Goal: Task Accomplishment & Management: Complete application form

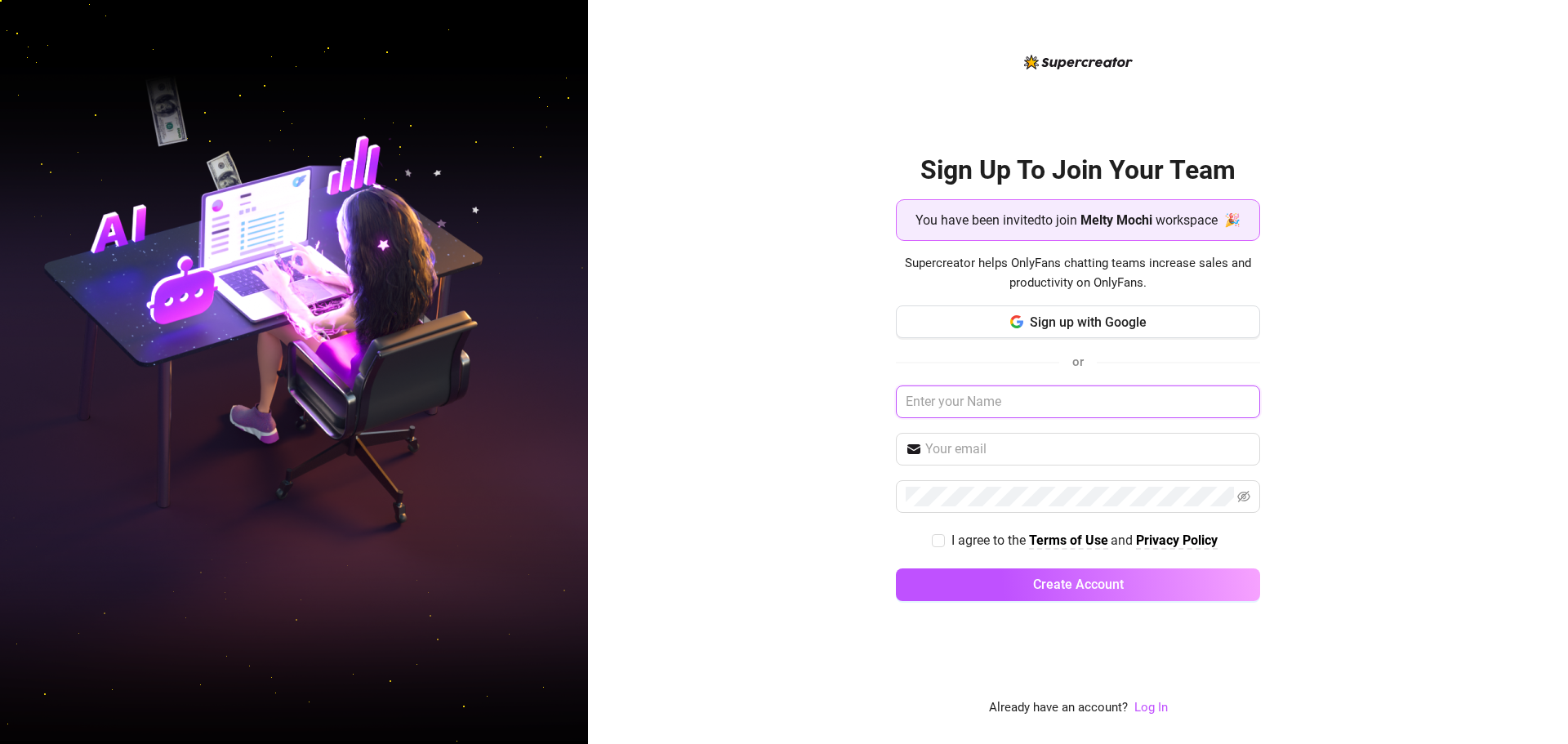
click at [927, 405] on input "text" at bounding box center [1078, 401] width 364 height 33
type input "[PERSON_NAME]"
click at [991, 447] on input "text" at bounding box center [1088, 449] width 325 height 20
click at [947, 450] on input "text" at bounding box center [1088, 449] width 325 height 20
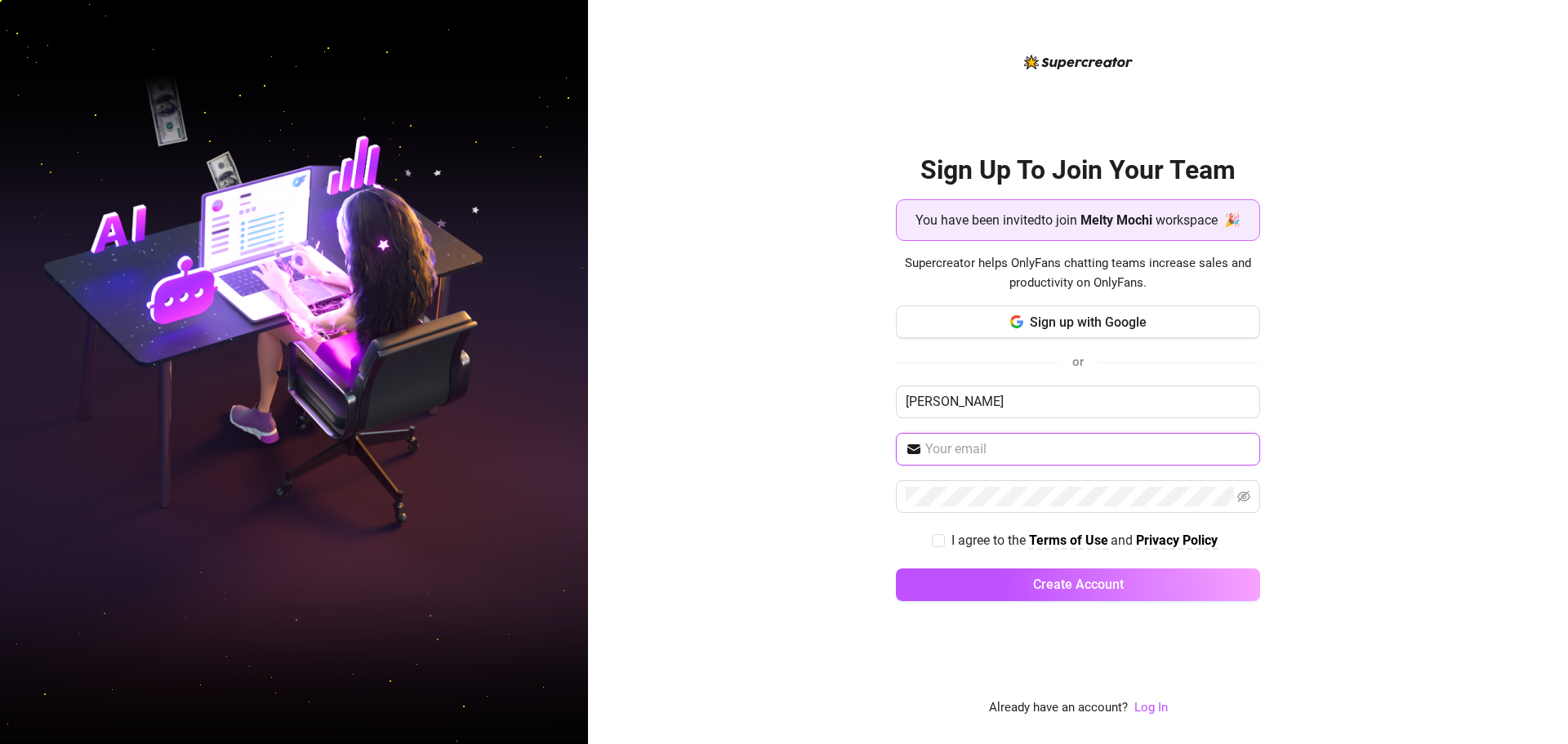
click at [947, 450] on input "text" at bounding box center [1088, 449] width 325 height 20
drag, startPoint x: 732, startPoint y: 477, endPoint x: 761, endPoint y: 480, distance: 29.2
click at [733, 477] on div "Sign Up To Join Your Team You have been invited to join [PERSON_NAME] workspace…" at bounding box center [1078, 372] width 980 height 744
click at [966, 437] on span at bounding box center [1078, 449] width 364 height 33
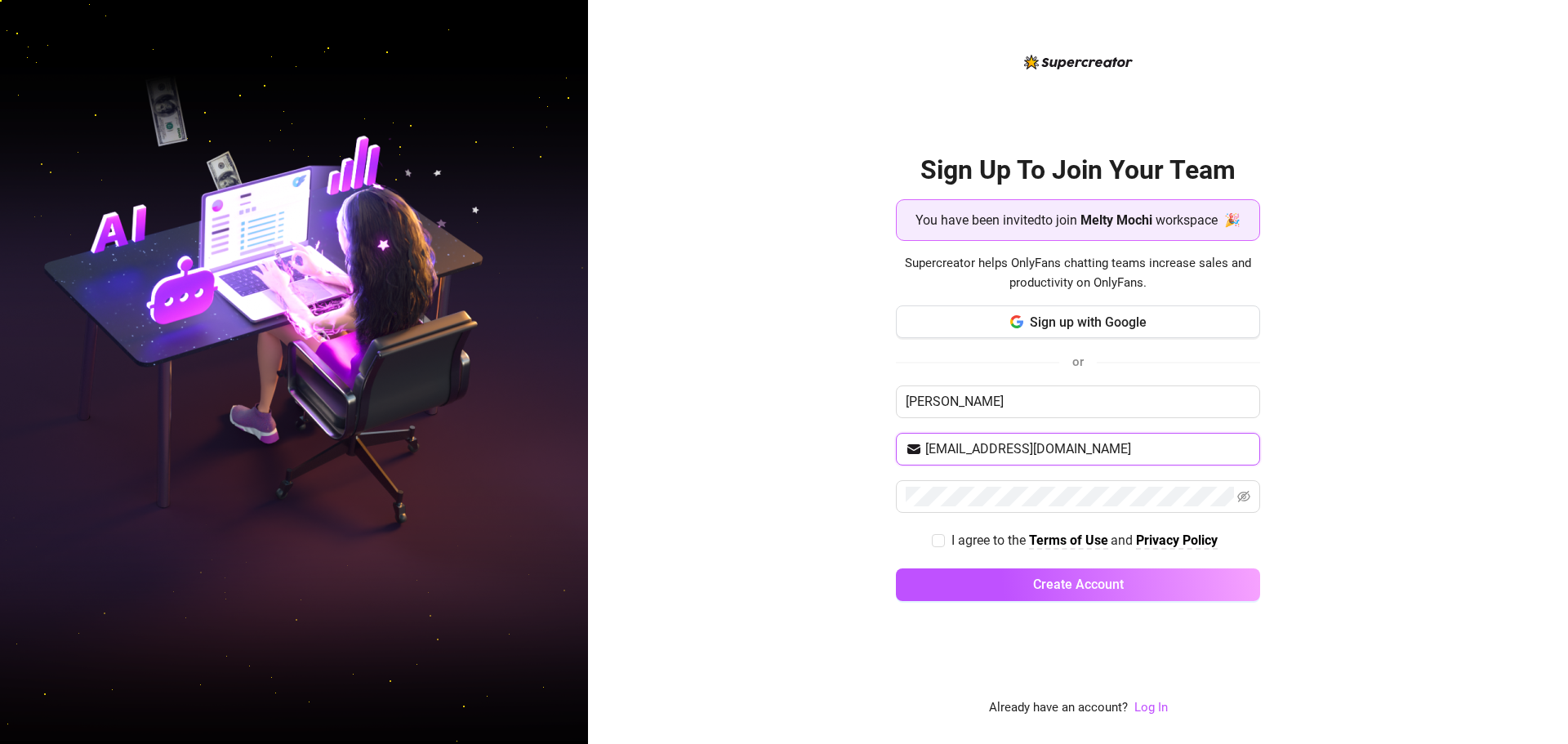
type input "[EMAIL_ADDRESS][DOMAIN_NAME]"
click at [940, 543] on input "I agree to the Terms of Use and Privacy Policy" at bounding box center [938, 540] width 11 height 11
checkbox input "true"
click at [994, 577] on button "Create Account" at bounding box center [1078, 584] width 364 height 33
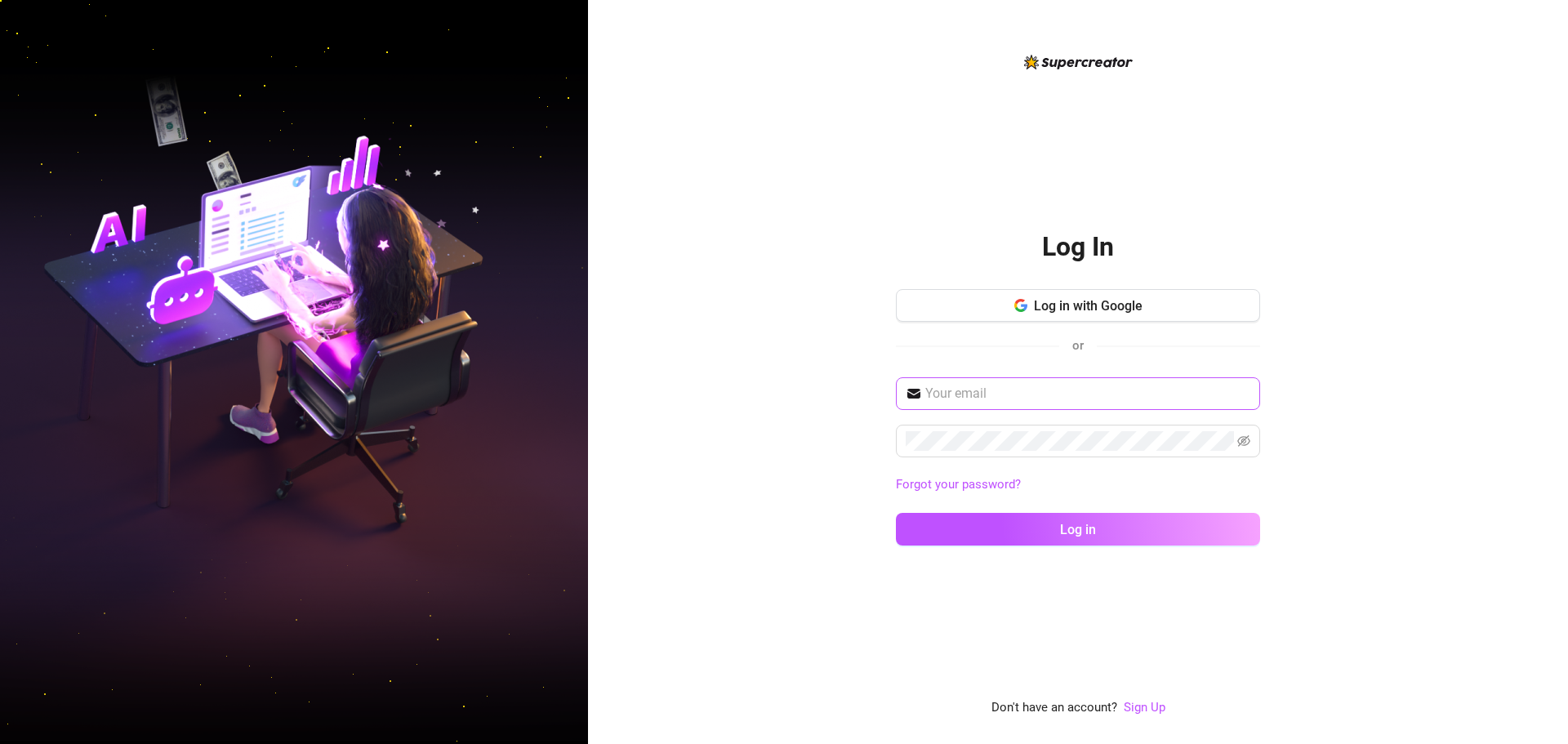
click at [965, 410] on span at bounding box center [1078, 393] width 364 height 33
click at [969, 393] on input "text" at bounding box center [1088, 393] width 325 height 20
type input "[EMAIL_ADDRESS][DOMAIN_NAME]"
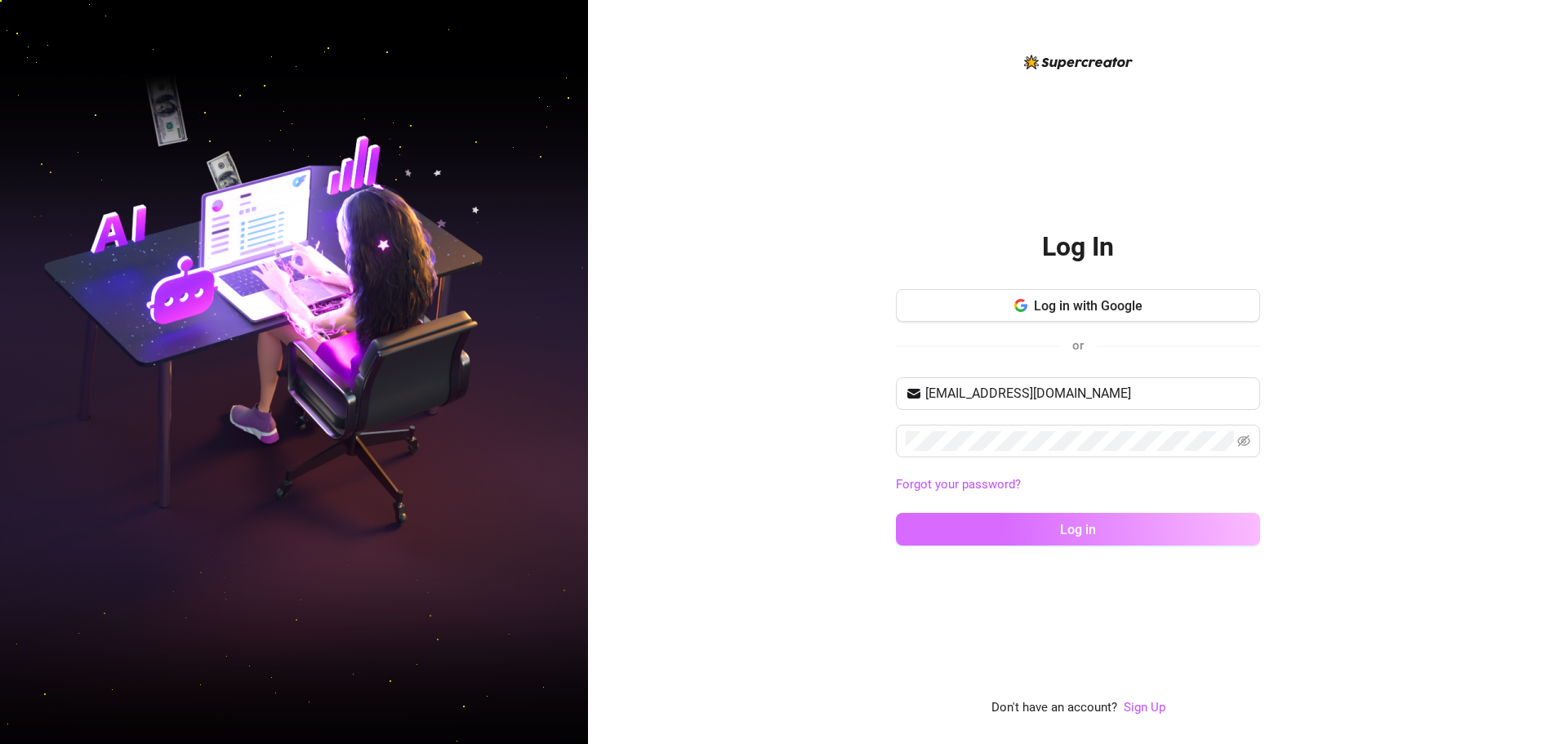
click at [1048, 530] on button "Log in" at bounding box center [1078, 529] width 364 height 33
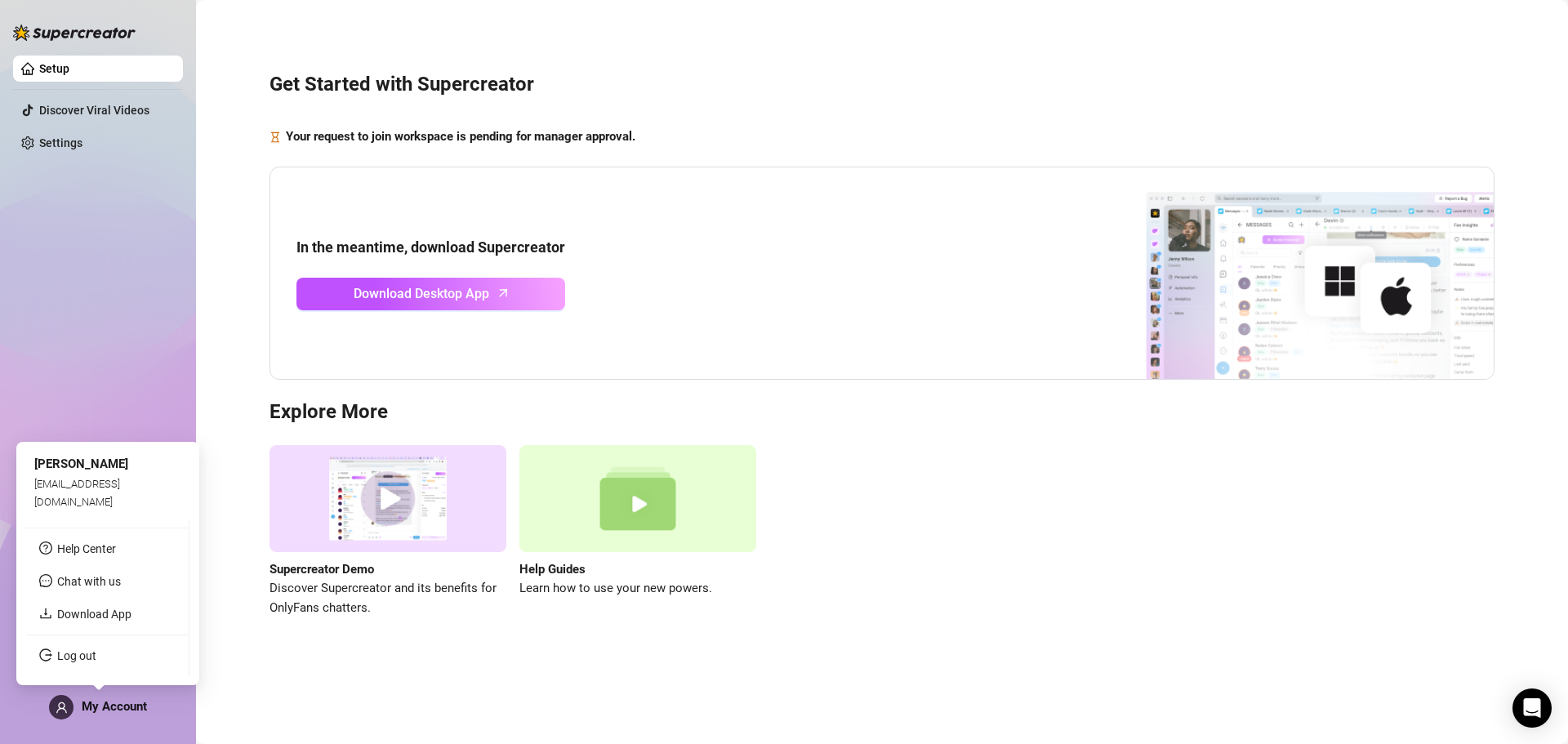
click at [126, 710] on span "My Account" at bounding box center [114, 707] width 65 height 15
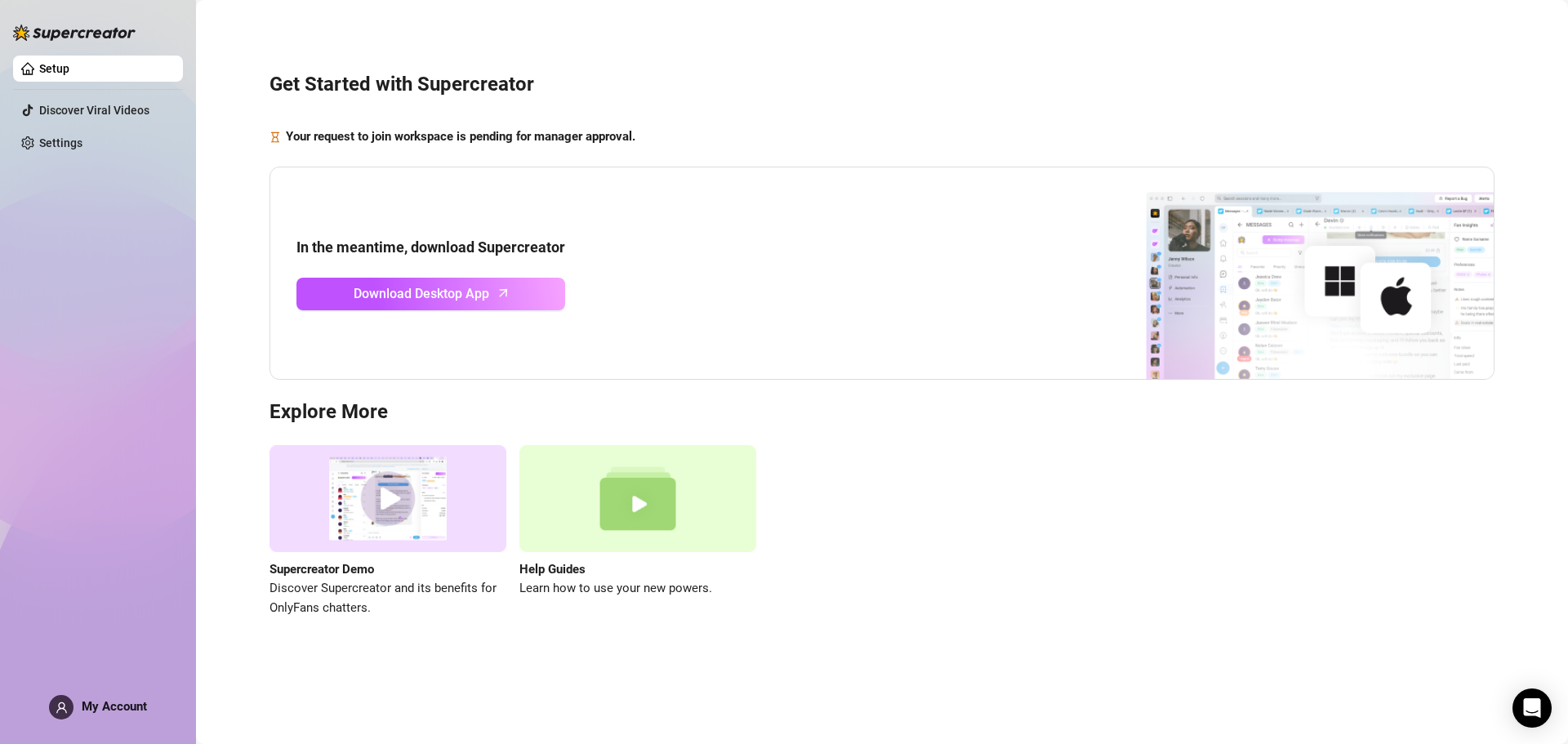
click at [261, 128] on div "Get Started with Supercreator Your request to join workspace is pending for man…" at bounding box center [882, 335] width 1340 height 648
drag, startPoint x: 275, startPoint y: 124, endPoint x: 692, endPoint y: 127, distance: 417.0
click at [692, 127] on div "Get Started with Supercreator Your request to join workspace is pending for man…" at bounding box center [882, 335] width 1340 height 648
click at [693, 127] on div "Your request to join workspace is pending for manager approval." at bounding box center [881, 137] width 1225 height 20
click at [648, 152] on div "Get Started with Supercreator Your request to join workspace is pending for man…" at bounding box center [882, 335] width 1340 height 648
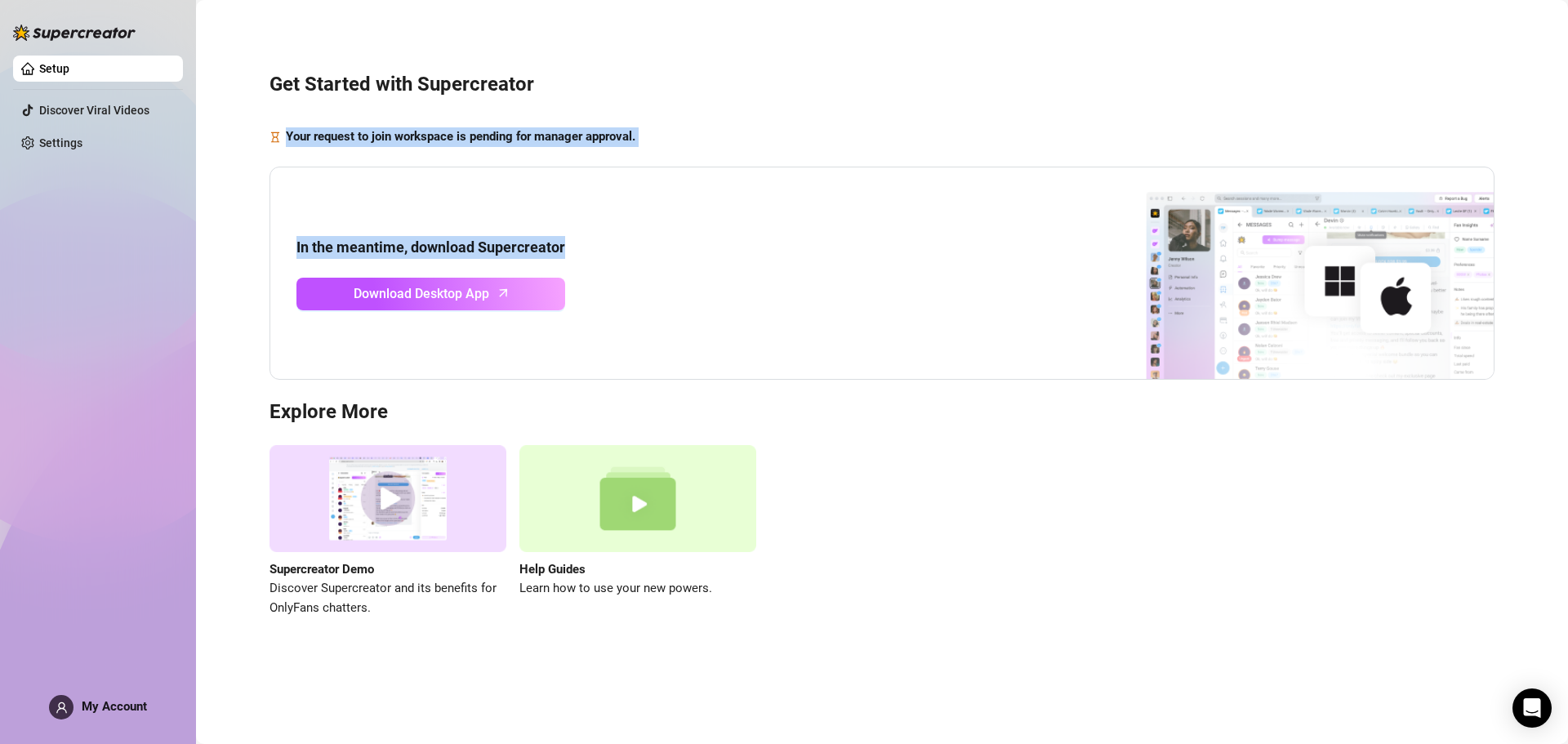
drag, startPoint x: 286, startPoint y: 136, endPoint x: 656, endPoint y: 162, distance: 370.9
click at [656, 162] on div "Get Started with Supercreator Your request to join workspace is pending for man…" at bounding box center [882, 335] width 1340 height 648
click at [648, 137] on div "Your request to join workspace is pending for manager approval." at bounding box center [881, 137] width 1225 height 20
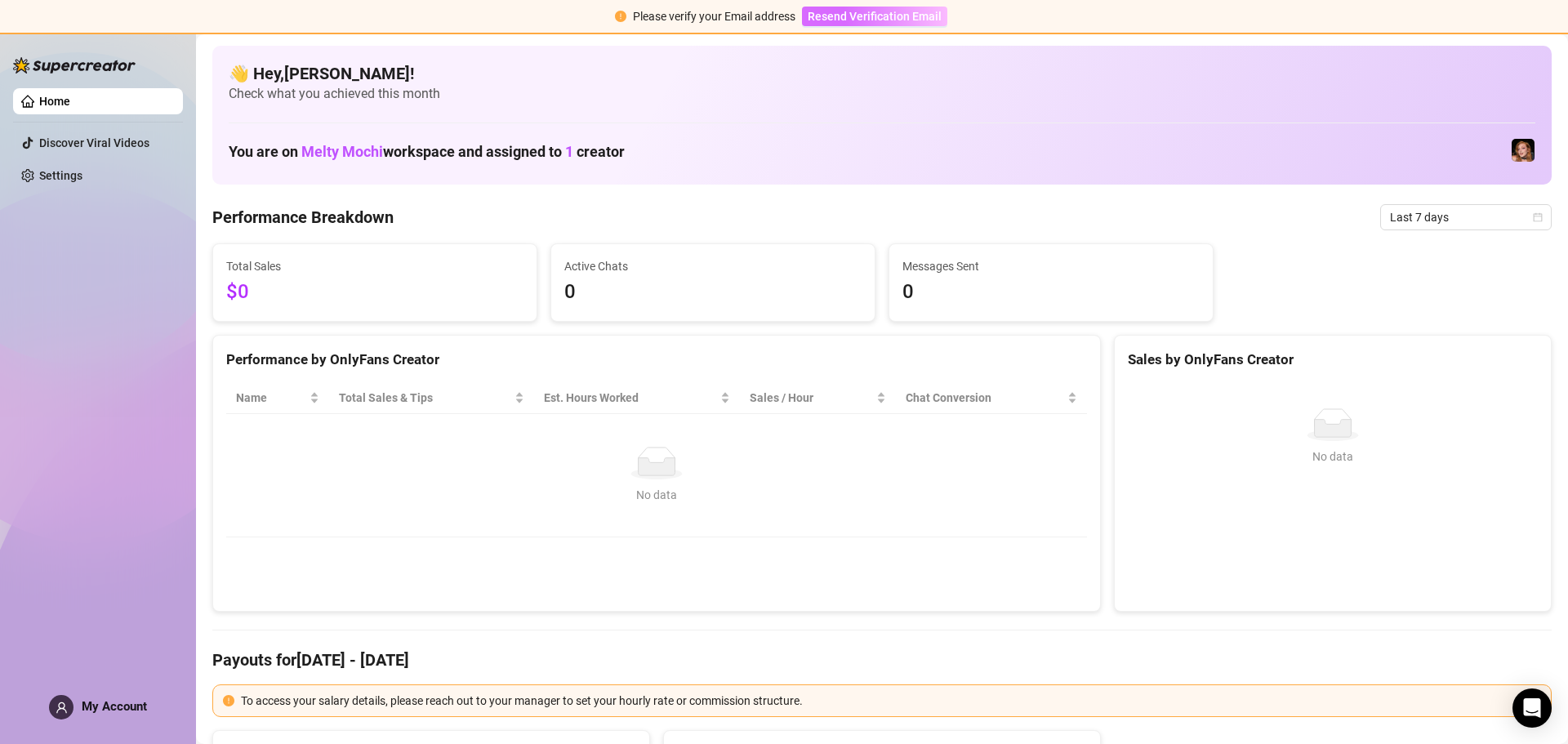
click at [867, 19] on span "Resend Verification Email" at bounding box center [875, 17] width 134 height 13
